Goal: Navigation & Orientation: Find specific page/section

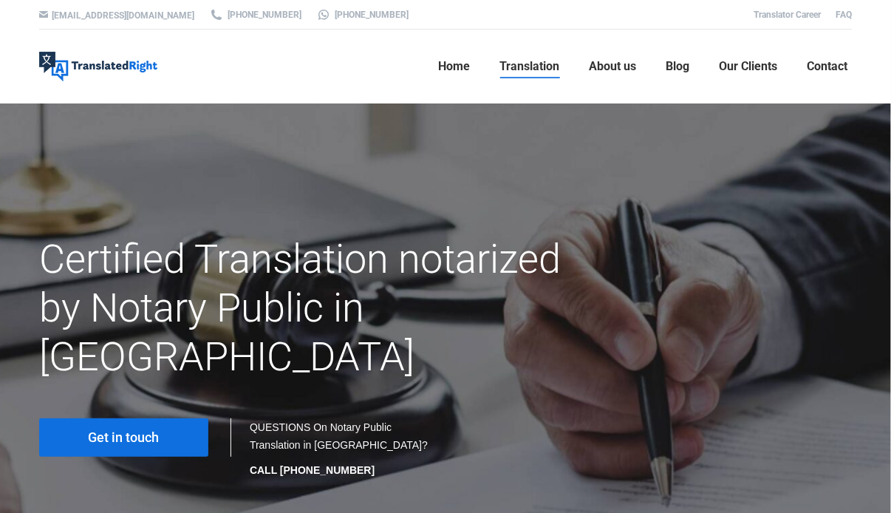
click at [152, 430] on span "Get in touch" at bounding box center [124, 437] width 71 height 15
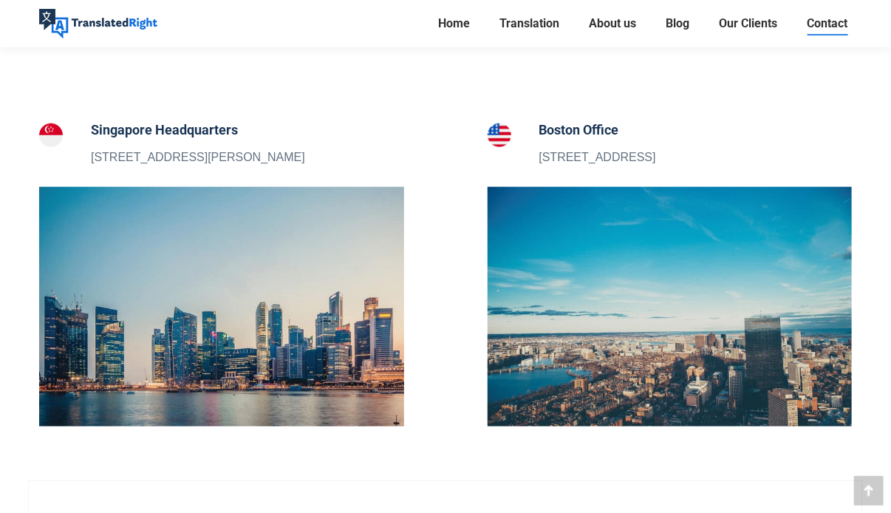
scroll to position [526, 0]
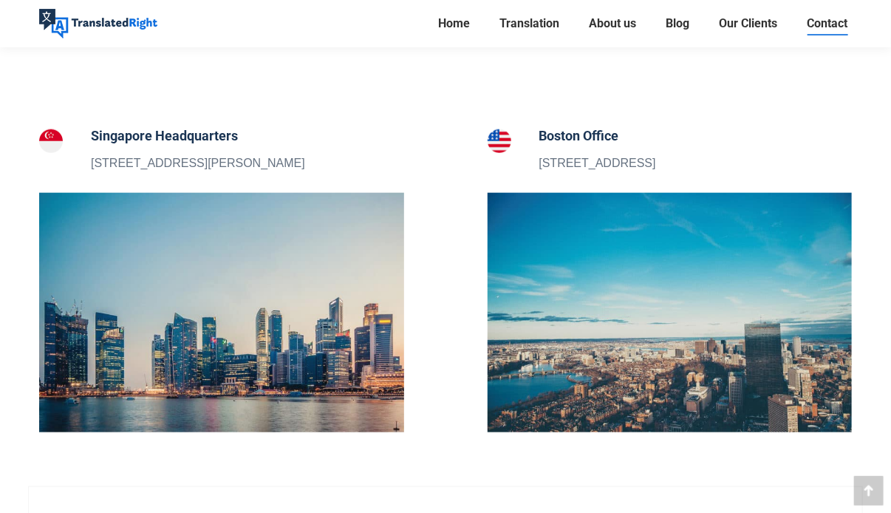
click at [836, 115] on div at bounding box center [445, 80] width 835 height 90
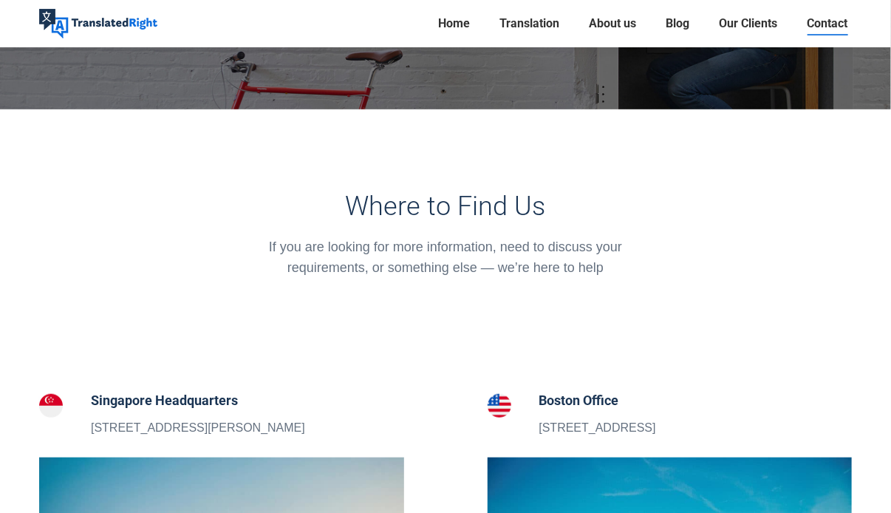
scroll to position [0, 0]
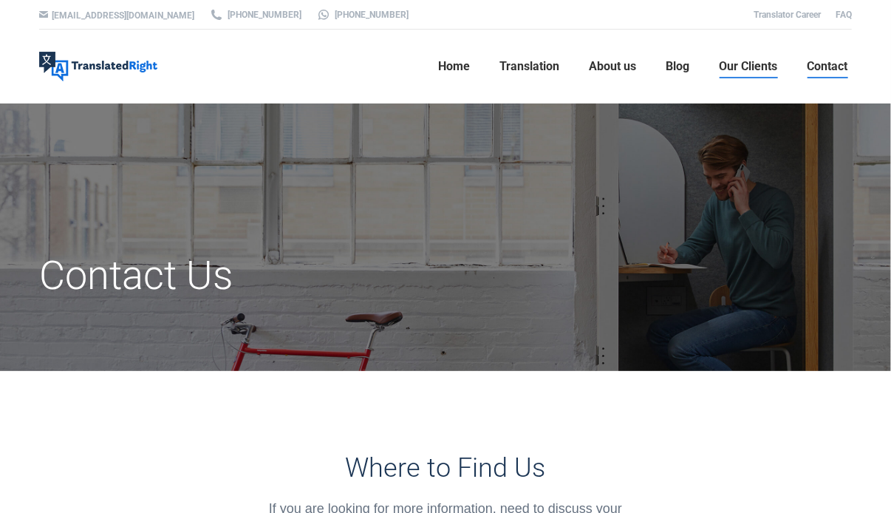
click at [765, 71] on span "Our Clients" at bounding box center [748, 66] width 58 height 15
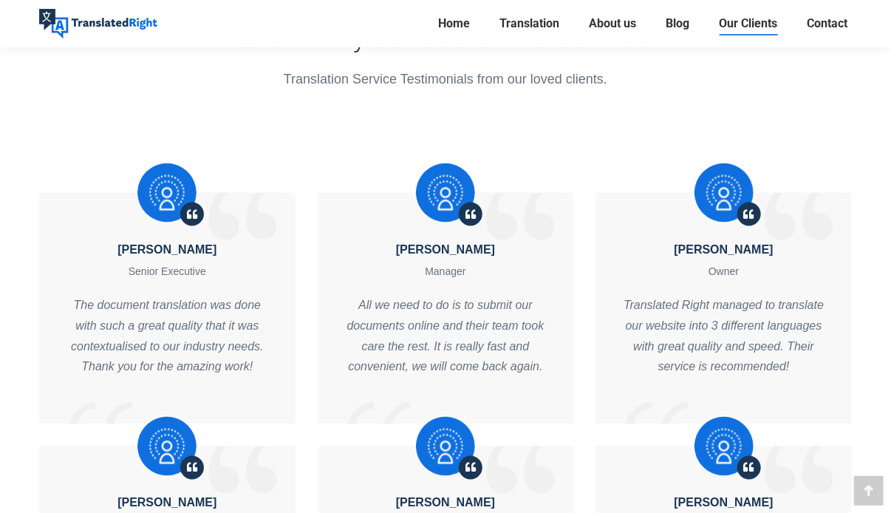
scroll to position [5425, 0]
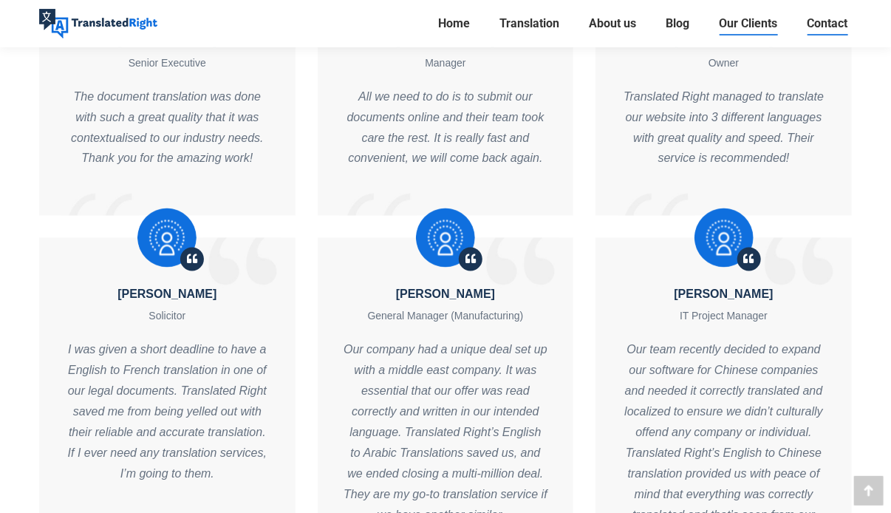
click at [833, 19] on span "Contact" at bounding box center [827, 23] width 41 height 15
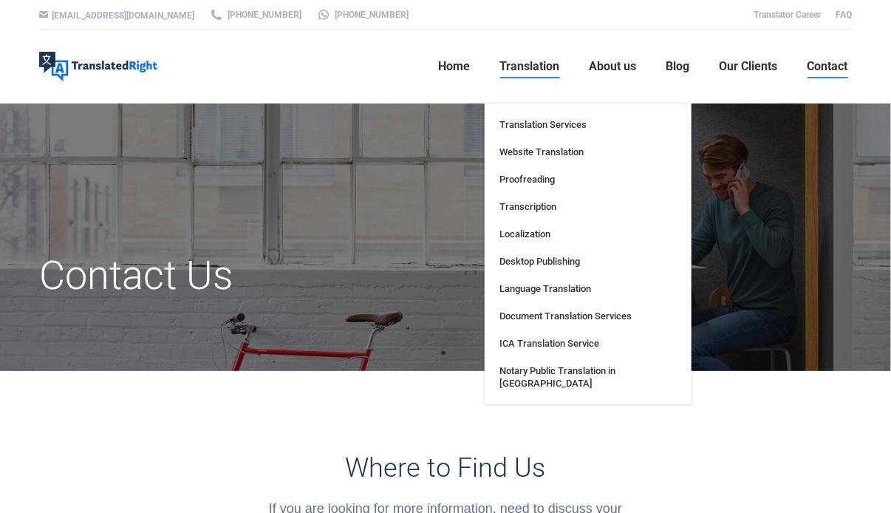
click at [536, 55] on link "Translation" at bounding box center [529, 66] width 69 height 47
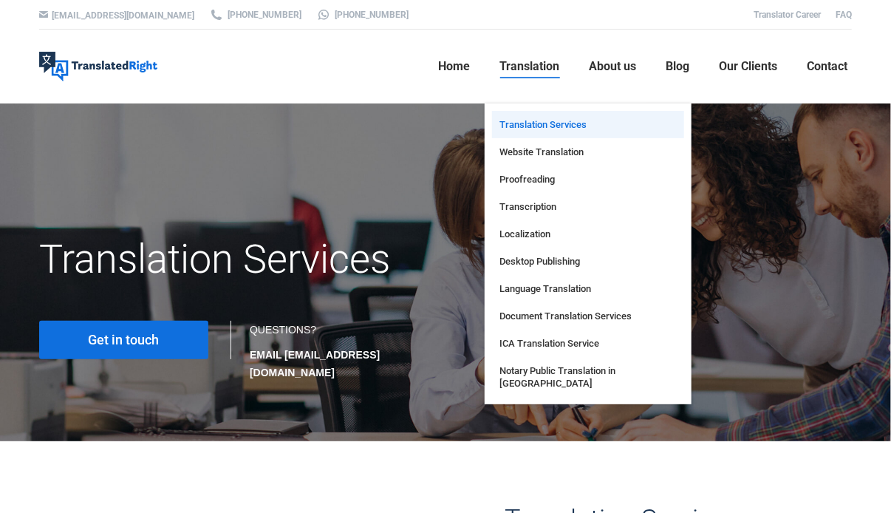
click at [553, 126] on span "Translation Services" at bounding box center [542, 124] width 87 height 13
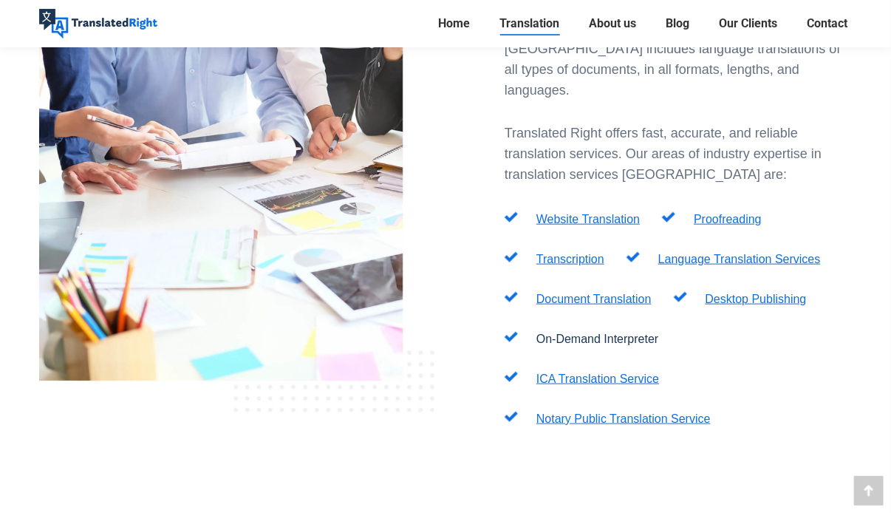
scroll to position [532, 0]
click at [580, 412] on link "Notary Public Translation Service" at bounding box center [623, 418] width 174 height 13
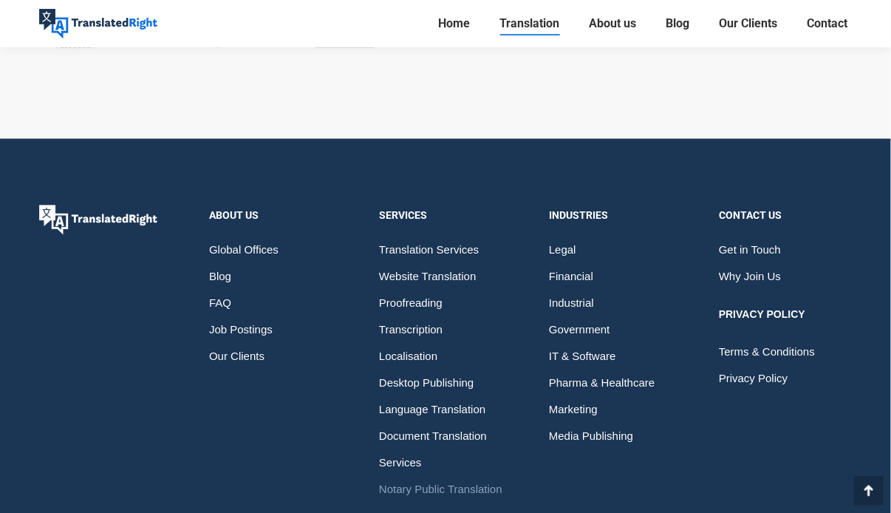
scroll to position [8041, 0]
